Goal: Information Seeking & Learning: Find specific fact

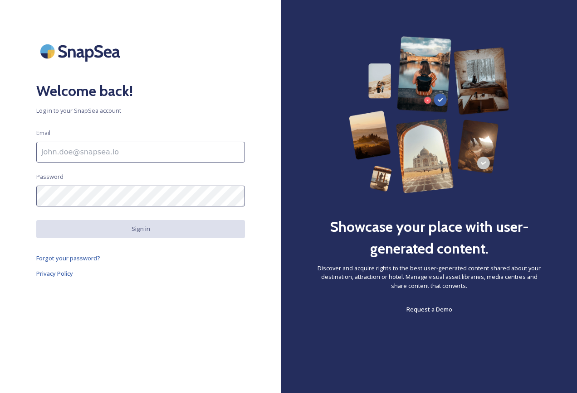
click at [149, 150] on input at bounding box center [140, 152] width 208 height 21
type input "[EMAIL_ADDRESS][DOMAIN_NAME]"
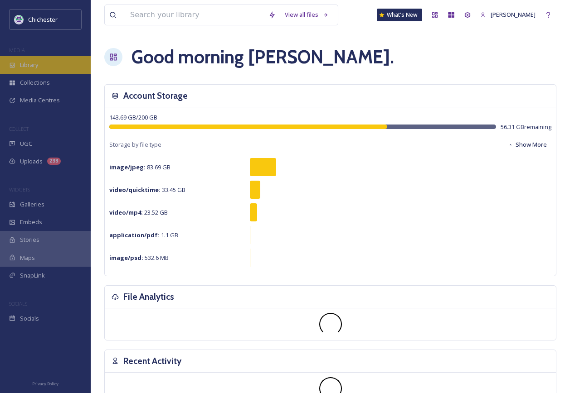
click at [31, 68] on span "Library" at bounding box center [29, 65] width 18 height 9
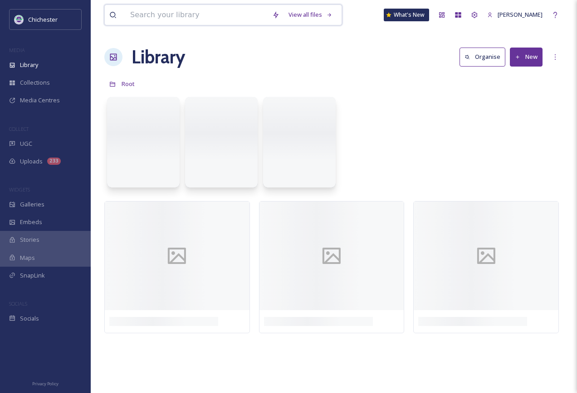
click at [198, 15] on input at bounding box center [197, 15] width 142 height 20
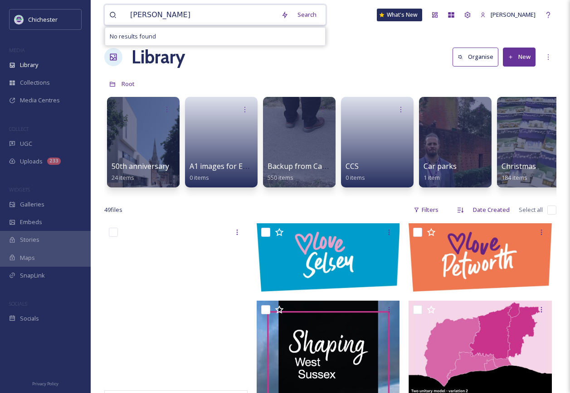
type input "[PERSON_NAME]"
click at [157, 18] on span "[PERSON_NAME]" at bounding box center [153, 14] width 54 height 13
click at [203, 15] on input at bounding box center [239, 15] width 118 height 20
click at [154, 14] on span "[PERSON_NAME]" at bounding box center [153, 14] width 54 height 13
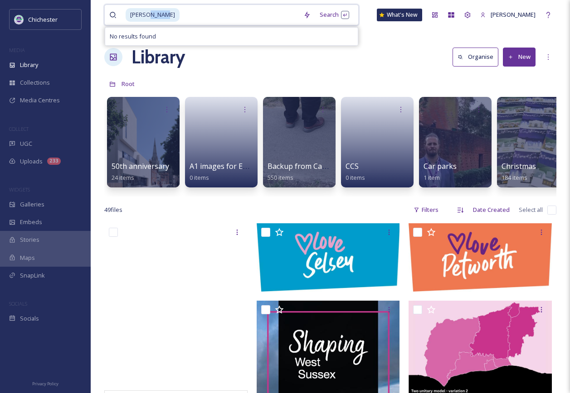
click at [154, 14] on span "[PERSON_NAME]" at bounding box center [153, 14] width 54 height 13
click at [210, 14] on input at bounding box center [239, 15] width 118 height 20
drag, startPoint x: 211, startPoint y: 14, endPoint x: 114, endPoint y: 14, distance: 96.5
click at [114, 14] on div "[PERSON_NAME]" at bounding box center [203, 15] width 189 height 20
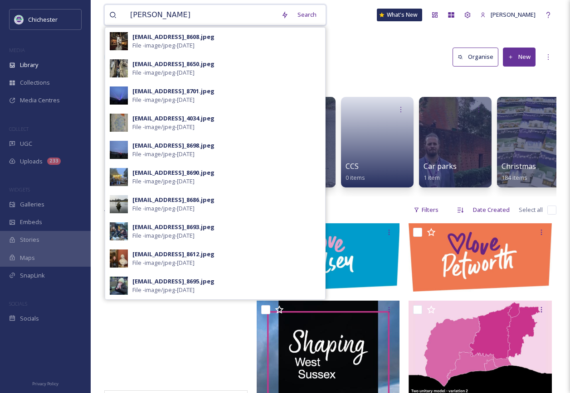
type input "[PERSON_NAME]"
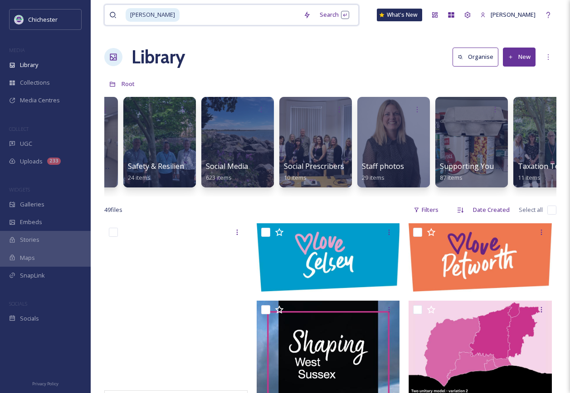
scroll to position [0, 3244]
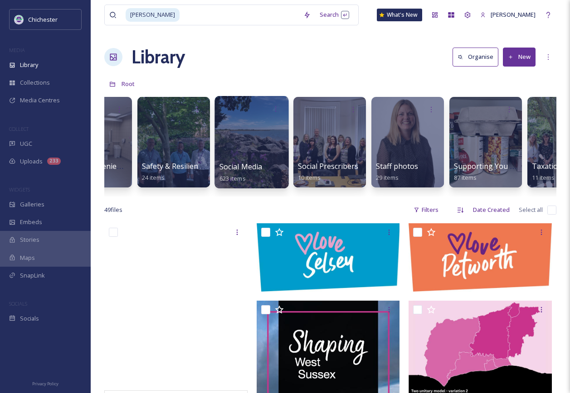
click at [257, 172] on span "Social Media" at bounding box center [240, 167] width 43 height 10
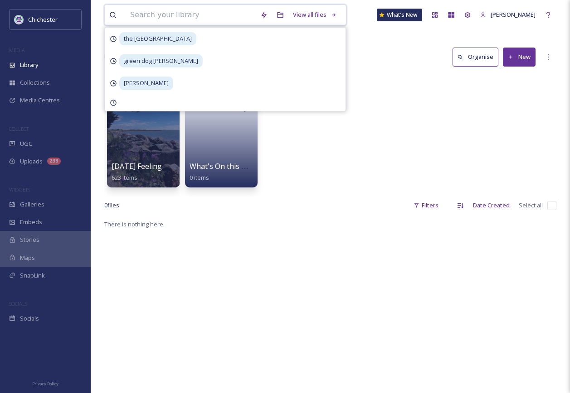
click at [155, 13] on input at bounding box center [191, 15] width 130 height 20
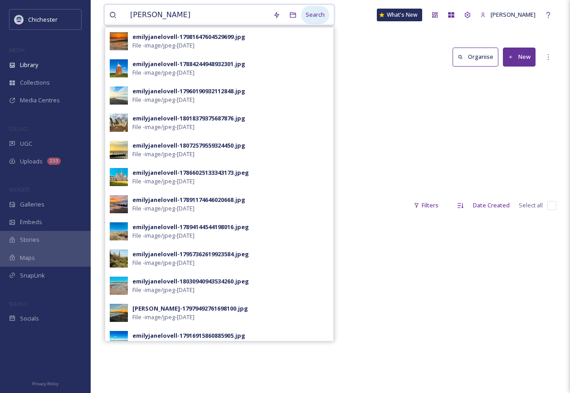
type input "[PERSON_NAME]"
click at [315, 11] on div "Search" at bounding box center [315, 15] width 28 height 18
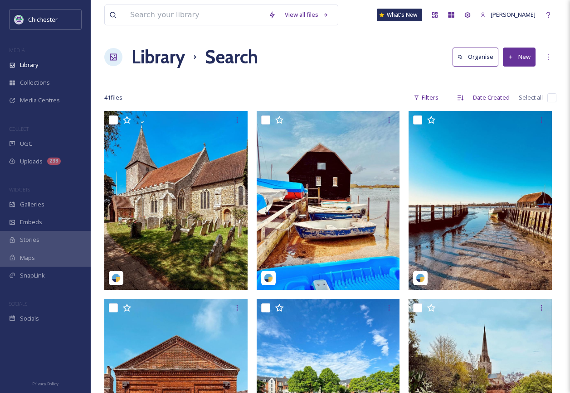
click at [244, 93] on div "41 file s Filters Date Created Select all" at bounding box center [330, 98] width 452 height 18
